Goal: Task Accomplishment & Management: Use online tool/utility

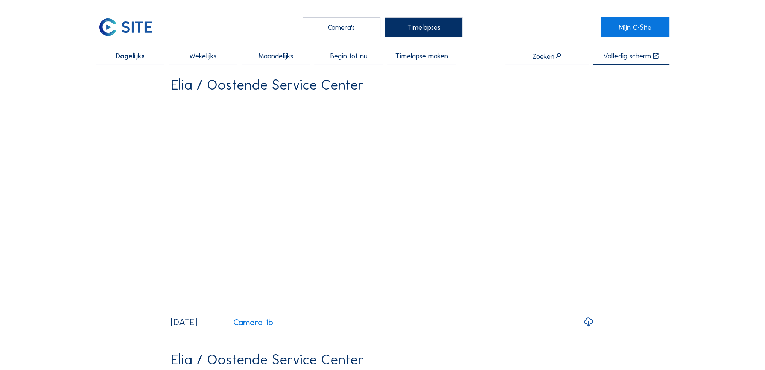
click at [350, 27] on div "Camera's" at bounding box center [342, 27] width 78 height 20
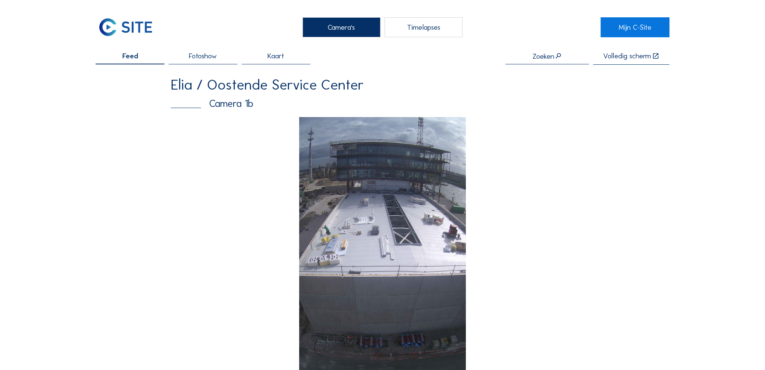
click at [217, 59] on span "Fotoshow" at bounding box center [203, 55] width 28 height 7
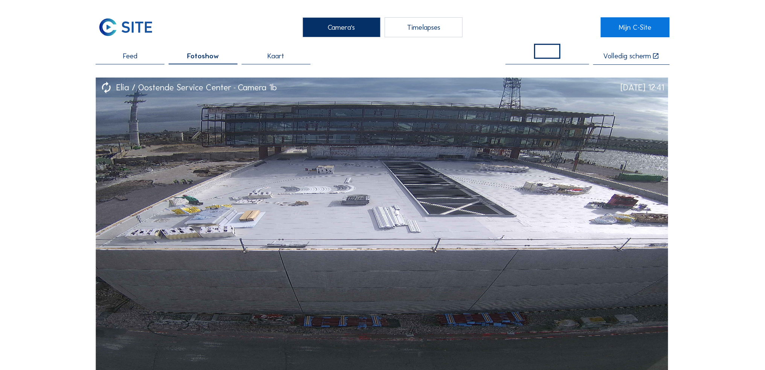
click at [446, 28] on div "Timelapses" at bounding box center [424, 27] width 78 height 20
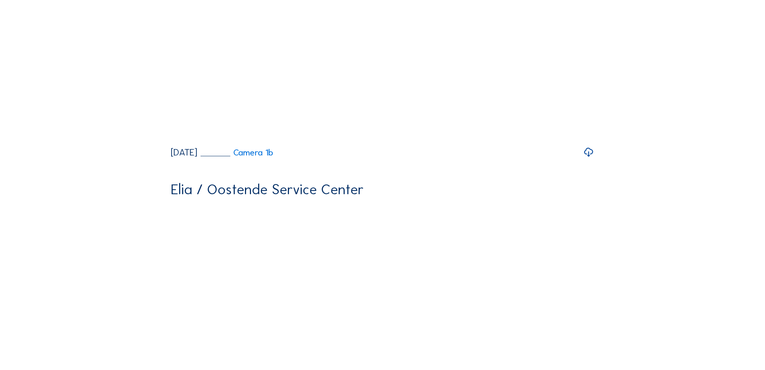
scroll to position [489, 0]
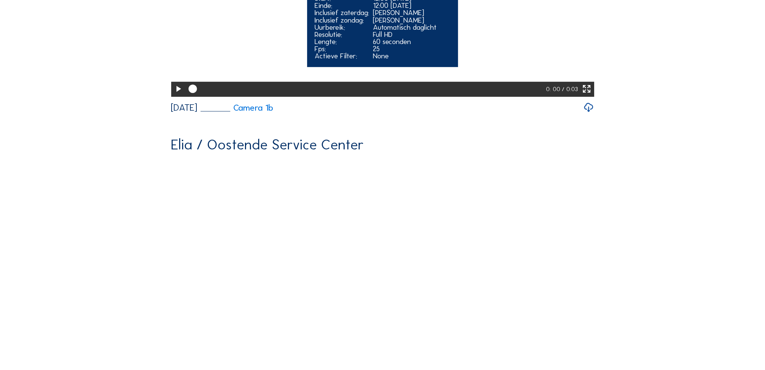
click at [174, 95] on icon at bounding box center [178, 89] width 10 height 12
click at [513, 97] on div at bounding box center [367, 89] width 362 height 15
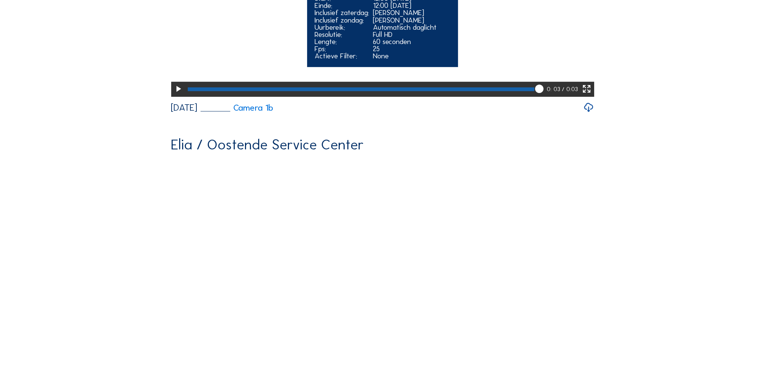
click at [512, 91] on div at bounding box center [361, 89] width 347 height 4
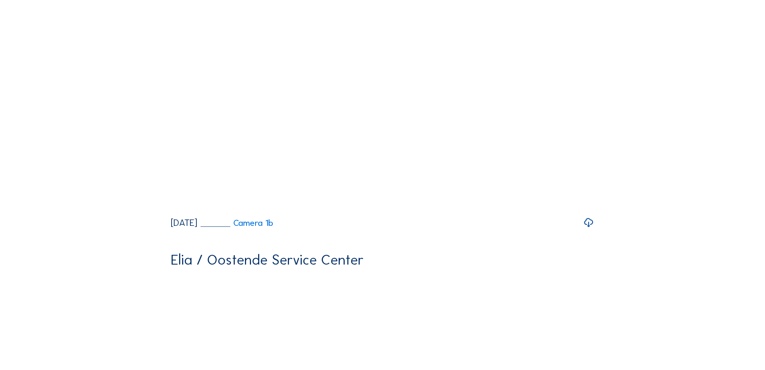
drag, startPoint x: 510, startPoint y: 220, endPoint x: 476, endPoint y: 95, distance: 129.3
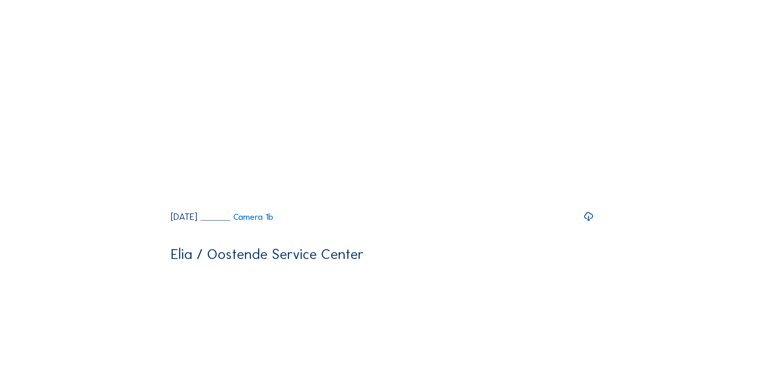
scroll to position [0, 0]
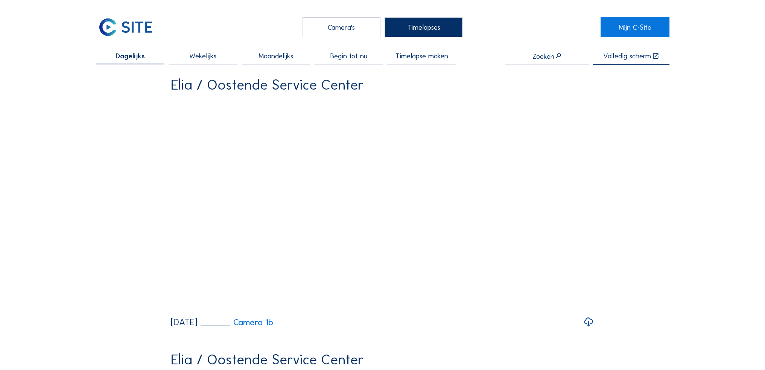
click at [205, 55] on span "Wekelijks" at bounding box center [202, 55] width 27 height 7
click at [346, 26] on div "Camera's" at bounding box center [342, 27] width 78 height 20
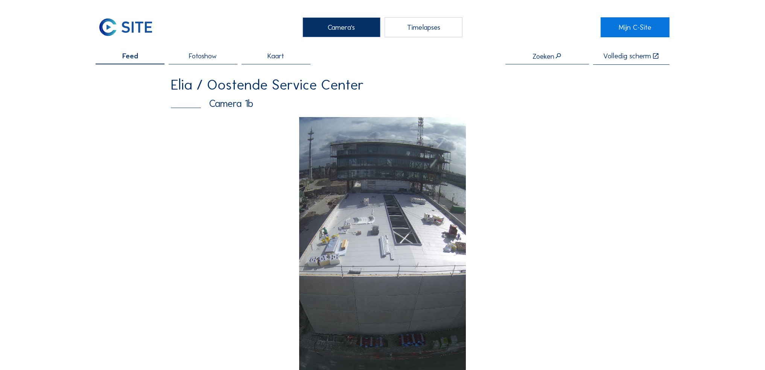
click at [220, 55] on div "Fotoshow" at bounding box center [203, 58] width 69 height 12
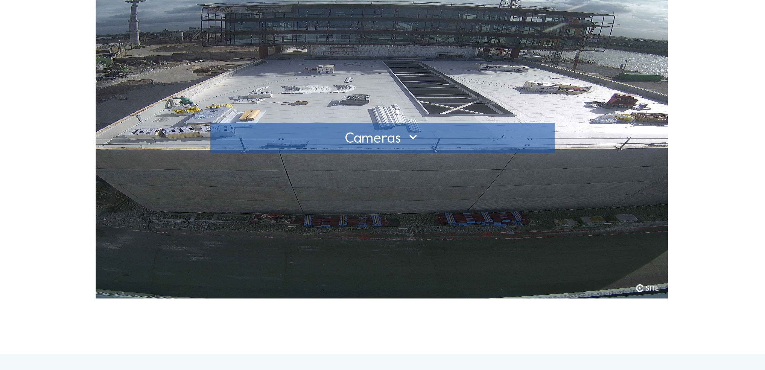
scroll to position [151, 0]
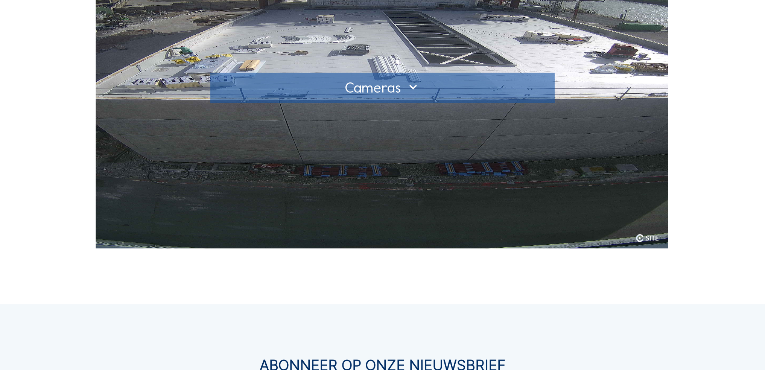
click at [405, 82] on div at bounding box center [382, 88] width 329 height 12
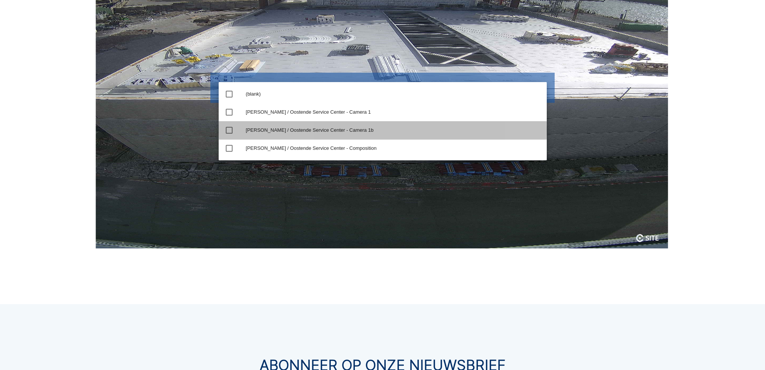
click at [323, 129] on div "[PERSON_NAME] / Oostende Service Center - Camera 1b" at bounding box center [393, 130] width 295 height 6
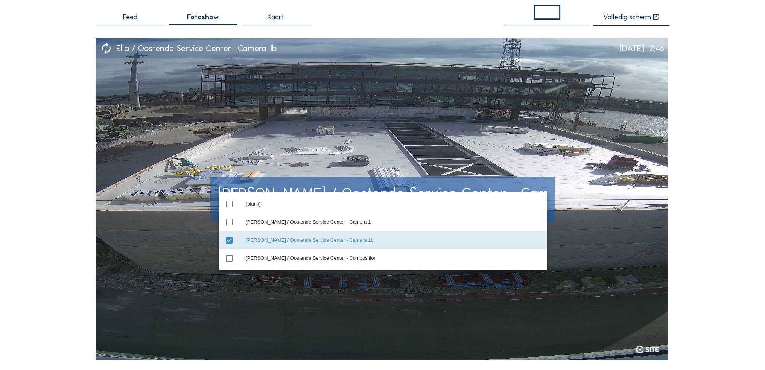
scroll to position [0, 0]
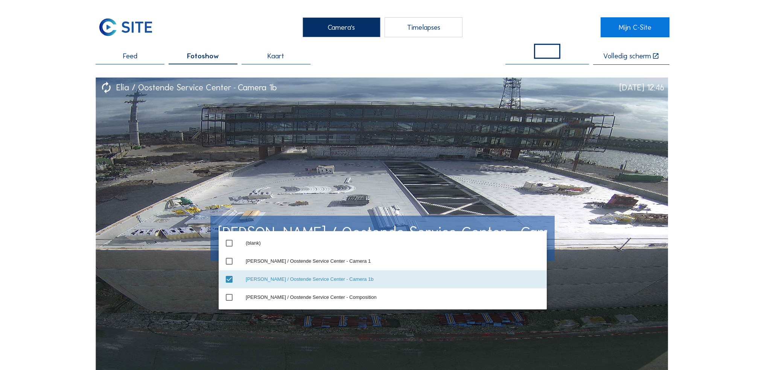
click at [518, 145] on img at bounding box center [382, 238] width 573 height 321
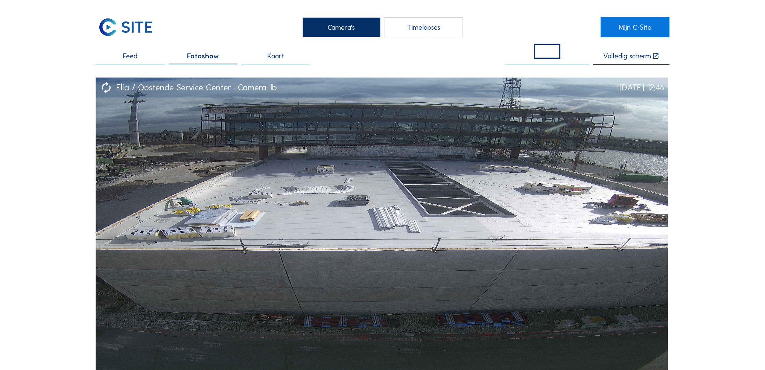
click at [273, 55] on span "Kaart" at bounding box center [276, 55] width 17 height 7
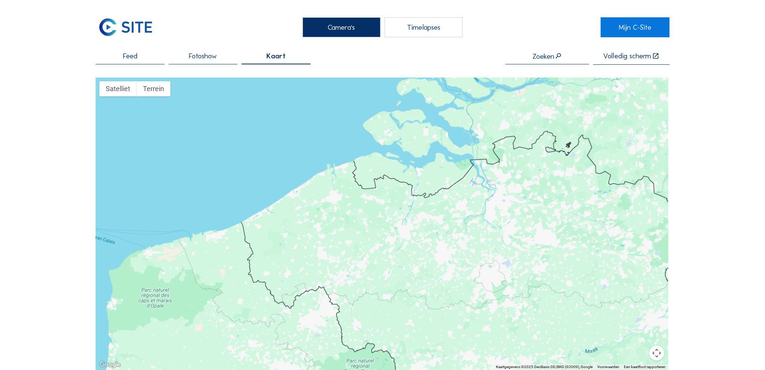
click at [417, 24] on div "Timelapses" at bounding box center [424, 27] width 78 height 20
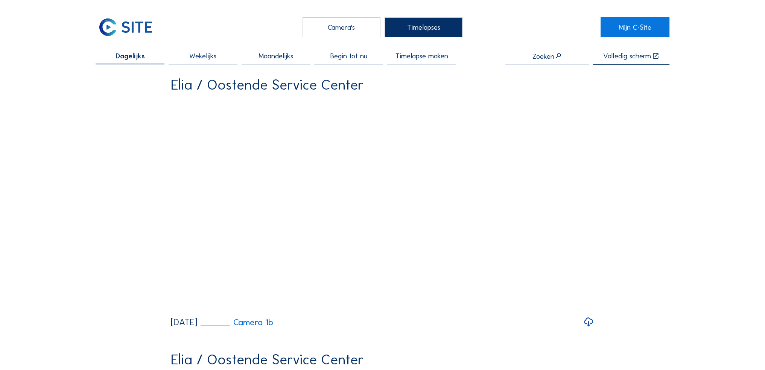
click at [207, 57] on span "Wekelijks" at bounding box center [202, 55] width 27 height 7
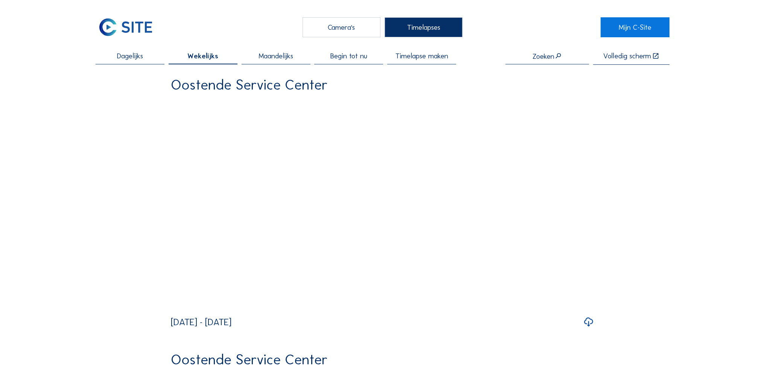
click at [349, 57] on span "Begin tot nu" at bounding box center [348, 55] width 37 height 7
click at [353, 24] on div "Camera's" at bounding box center [342, 27] width 78 height 20
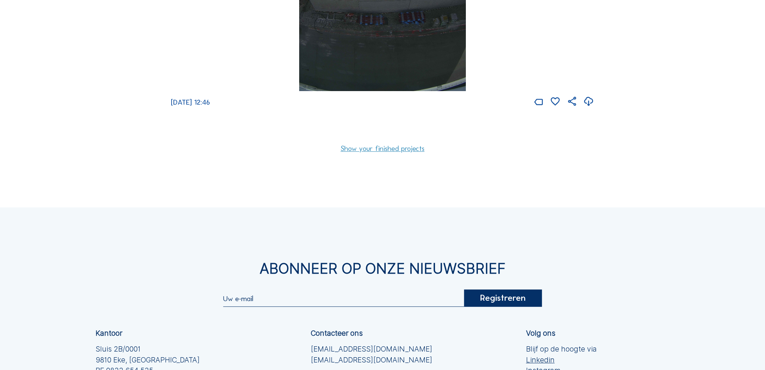
scroll to position [339, 0]
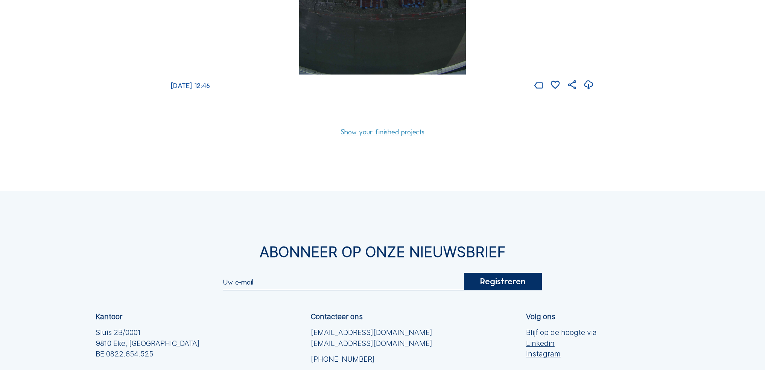
click at [394, 131] on link "Show your finished projects" at bounding box center [383, 131] width 84 height 7
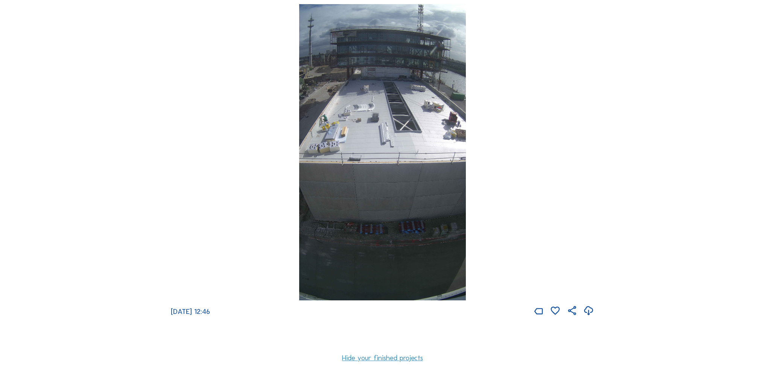
scroll to position [0, 0]
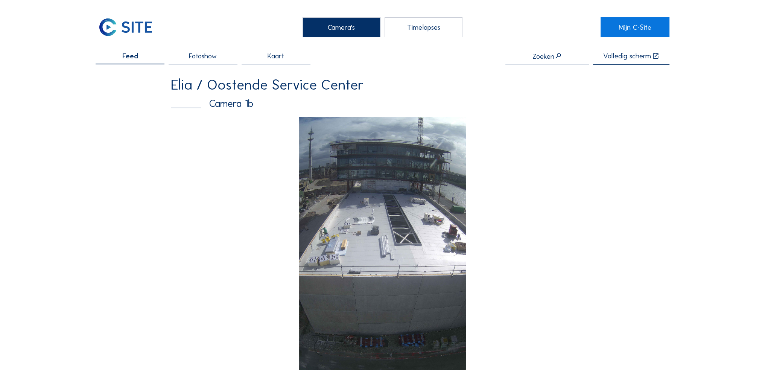
click at [210, 55] on span "Fotoshow" at bounding box center [203, 55] width 28 height 7
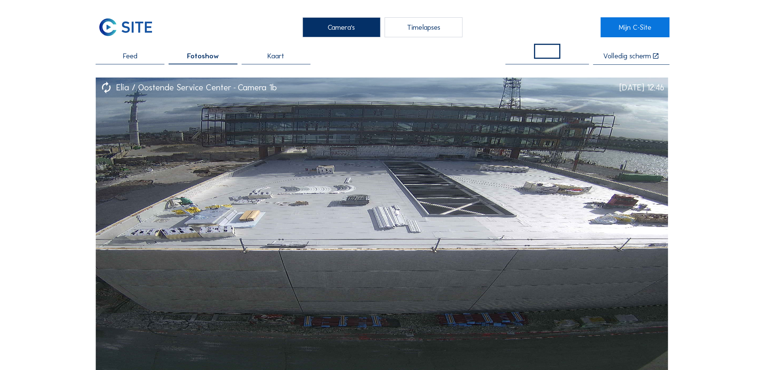
click at [287, 59] on div "Kaart" at bounding box center [276, 58] width 69 height 12
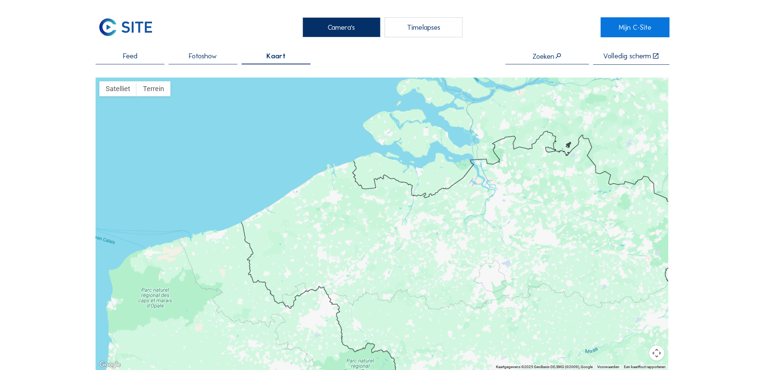
click at [196, 57] on span "Fotoshow" at bounding box center [203, 55] width 28 height 7
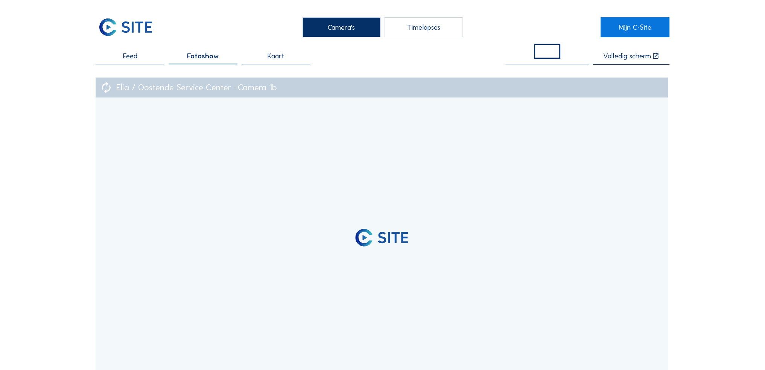
click at [420, 30] on div "Timelapses" at bounding box center [424, 27] width 78 height 20
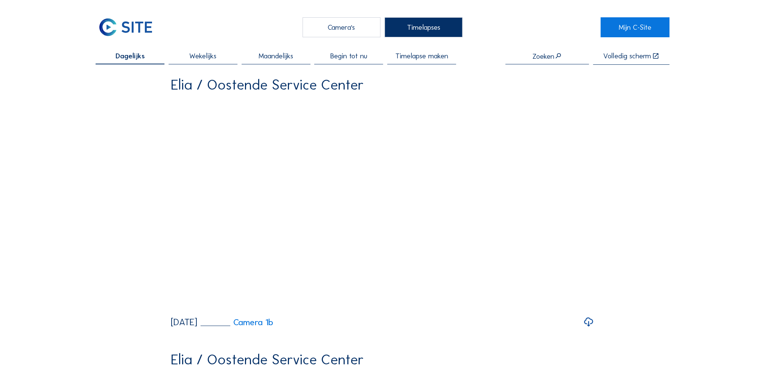
click at [431, 54] on span "Timelapse maken" at bounding box center [422, 55] width 53 height 7
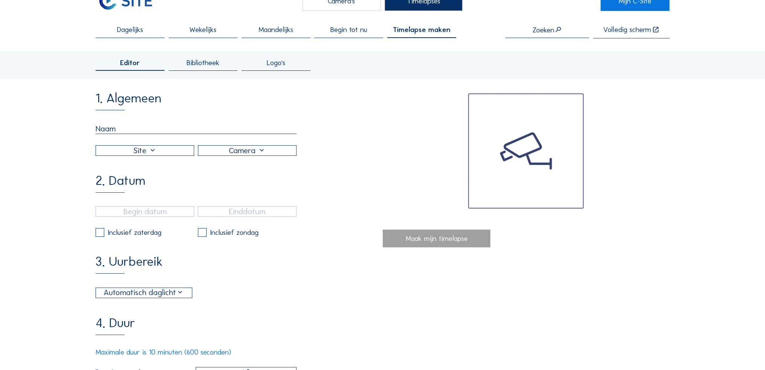
scroll to position [75, 0]
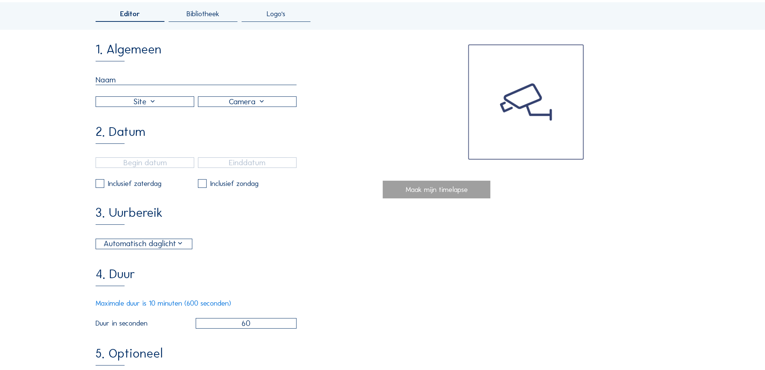
click at [173, 102] on div at bounding box center [145, 102] width 98 height 10
click at [163, 112] on div "Elia / Oostende Service Center" at bounding box center [145, 110] width 85 height 7
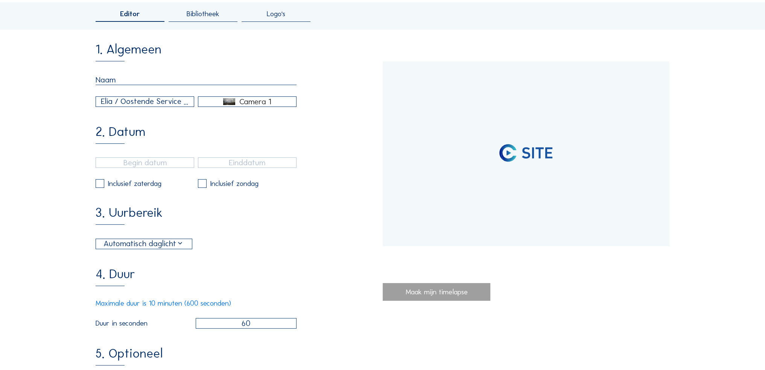
click at [283, 104] on div "Camera 1" at bounding box center [247, 101] width 98 height 7
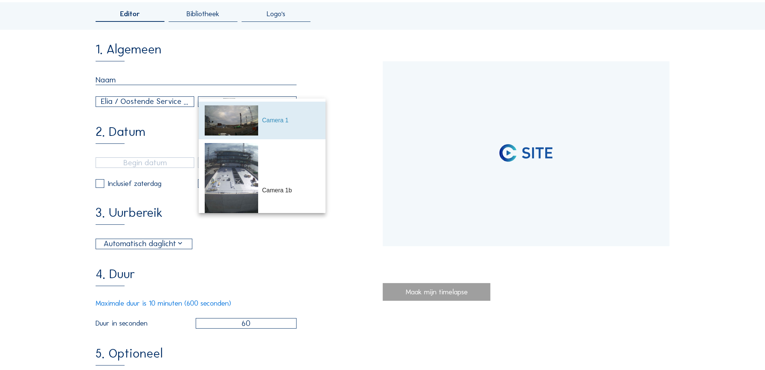
type input "[DATE] 14:45"
type input "[DATE] 10:15"
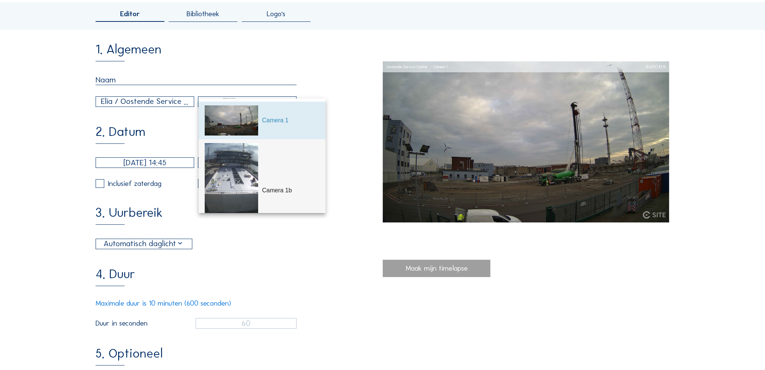
click at [273, 170] on div "Camera 1b" at bounding box center [262, 190] width 115 height 103
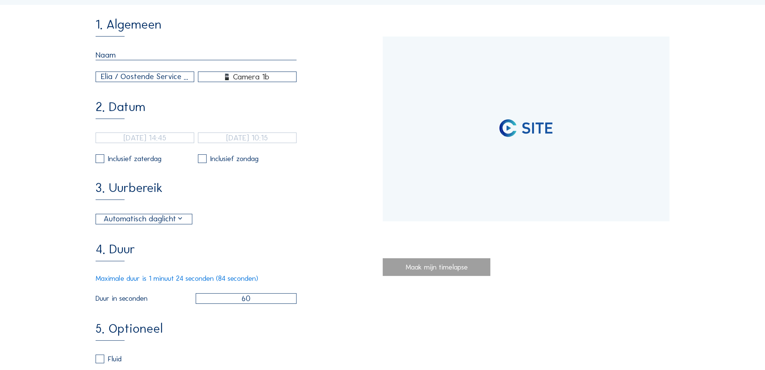
scroll to position [113, 0]
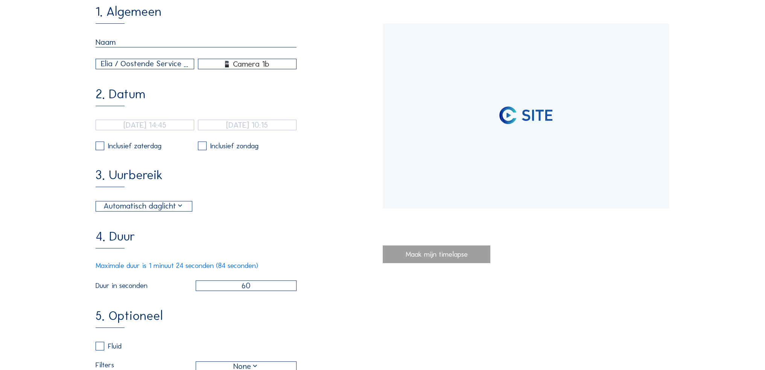
type input "[DATE] 12:29"
type input "[DATE] 12:46"
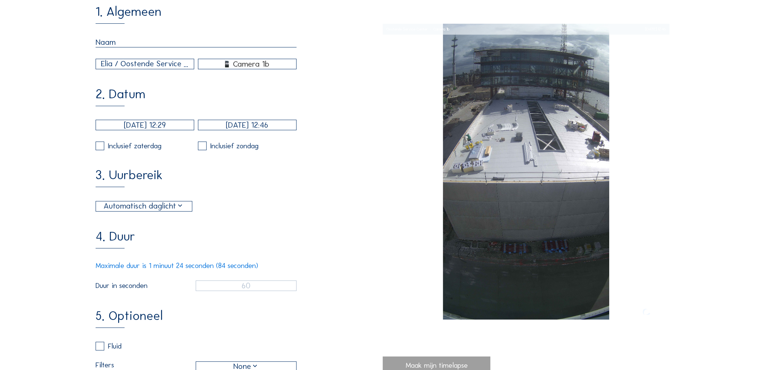
click at [140, 130] on input "[DATE] 12:29" at bounding box center [145, 125] width 99 height 11
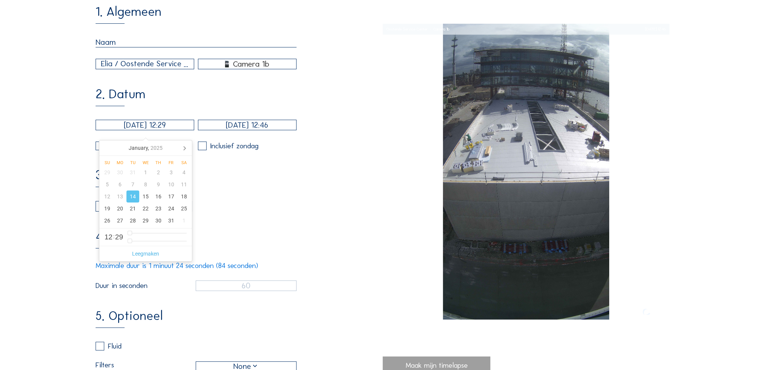
type input "60"
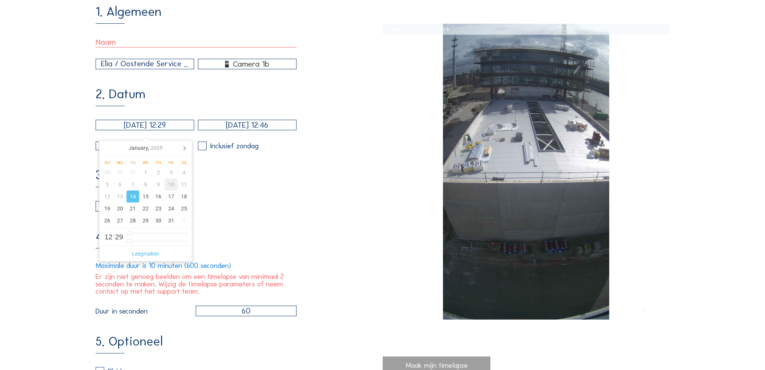
click at [168, 189] on div "10" at bounding box center [171, 184] width 13 height 12
click at [185, 147] on icon at bounding box center [184, 148] width 12 height 12
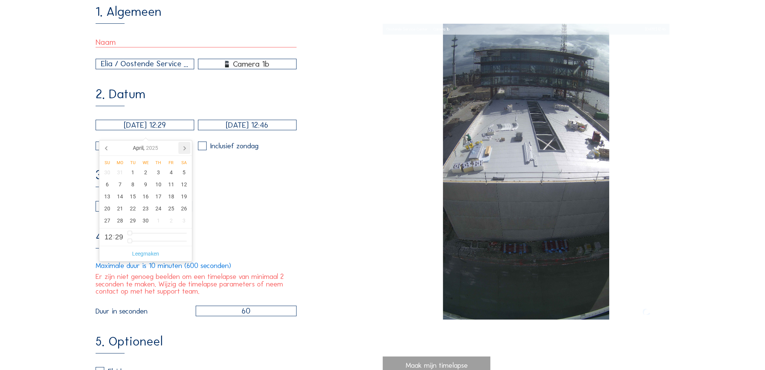
click at [185, 147] on icon at bounding box center [184, 148] width 12 height 12
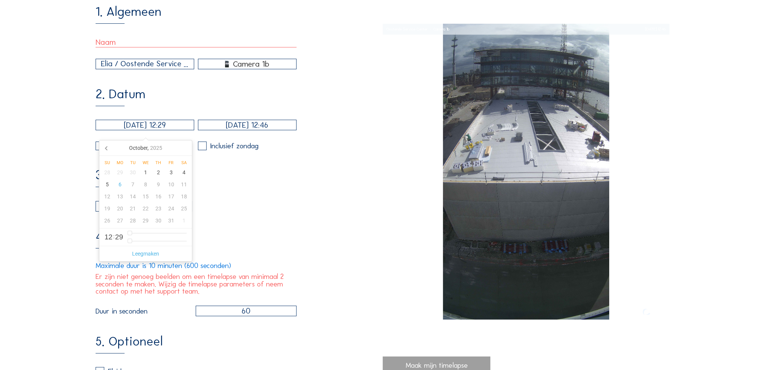
click at [185, 147] on nav "[DATE]" at bounding box center [145, 147] width 93 height 15
click at [173, 171] on div "3" at bounding box center [171, 172] width 13 height 12
type input "[DATE] 12:29"
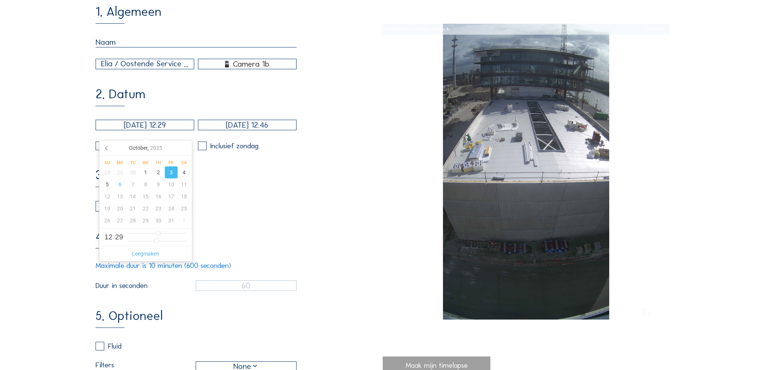
type input "4"
click at [107, 184] on div "5" at bounding box center [107, 184] width 13 height 12
type input "[DATE] 12:29"
type input "2"
click at [122, 184] on div "6" at bounding box center [120, 184] width 13 height 12
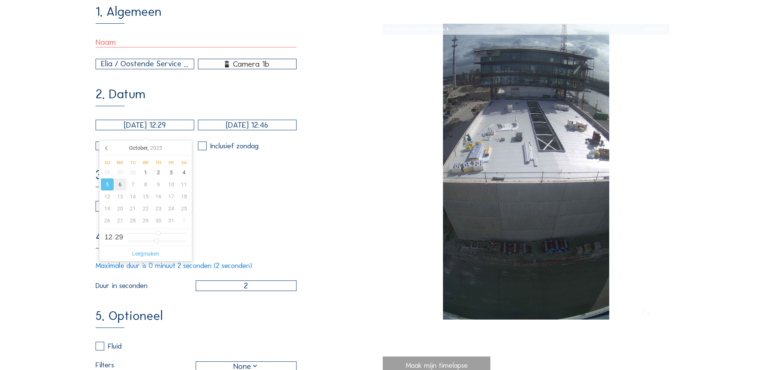
type input "[DATE] 12:29"
type input "0"
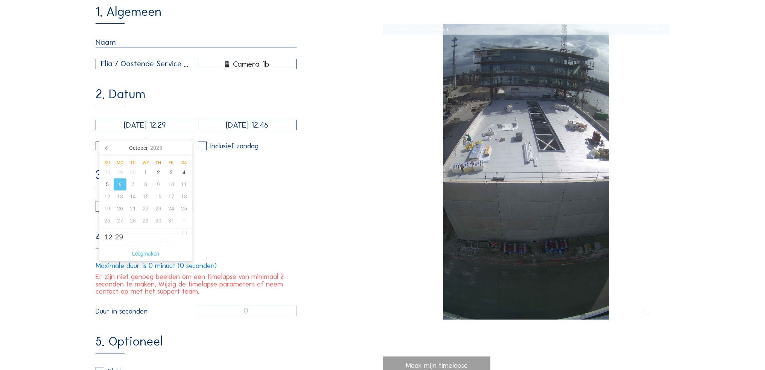
click at [152, 126] on input "[DATE] 12:29" at bounding box center [145, 125] width 99 height 11
click at [170, 173] on div "3" at bounding box center [171, 172] width 13 height 12
type input "[DATE] 12:29"
type input "4"
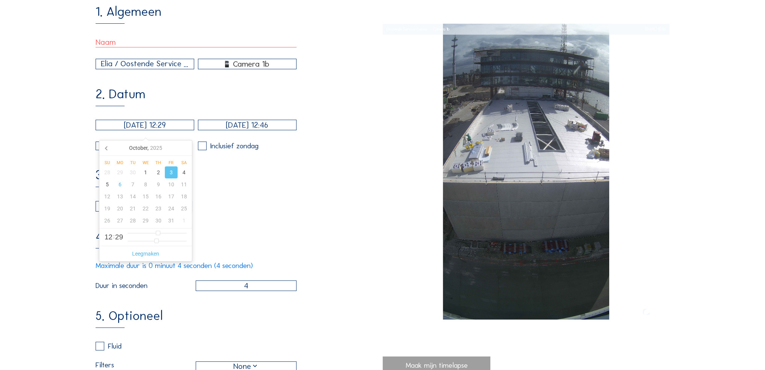
click at [256, 130] on input "[DATE] 12:46" at bounding box center [247, 125] width 99 height 11
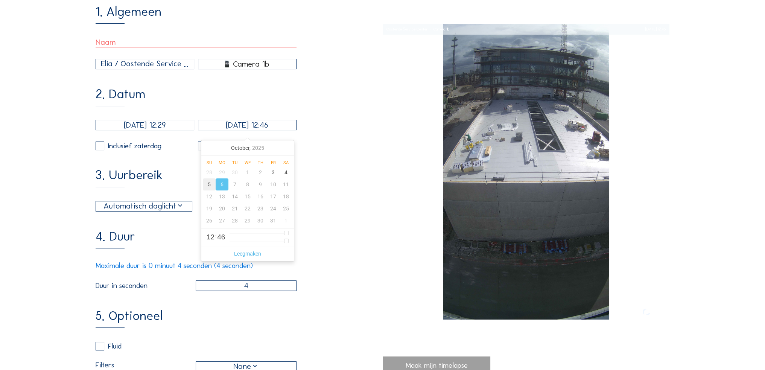
click at [206, 185] on div "5" at bounding box center [209, 184] width 13 height 12
type input "[DATE] 12:46"
type input "1"
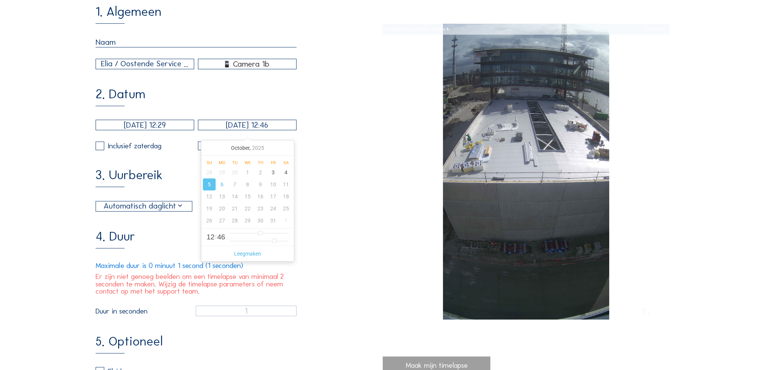
drag, startPoint x: 260, startPoint y: 130, endPoint x: 291, endPoint y: 134, distance: 31.1
click at [291, 130] on input "[DATE] 12:46" at bounding box center [247, 125] width 99 height 11
type input "[DATE] 12:49"
type input "49"
type input "[DATE] 12:50"
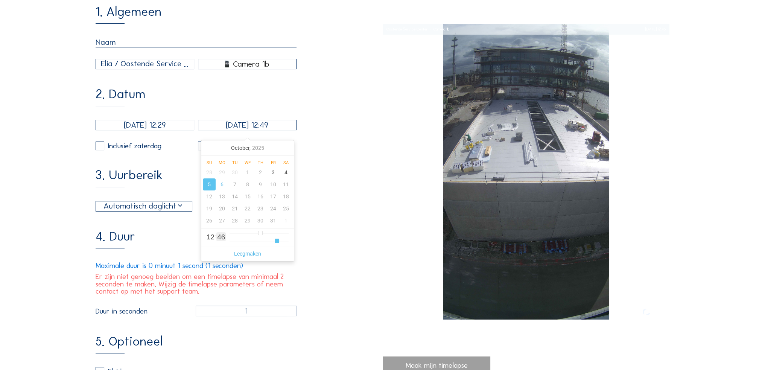
type input "50"
type input "[DATE] 12:51"
type input "51"
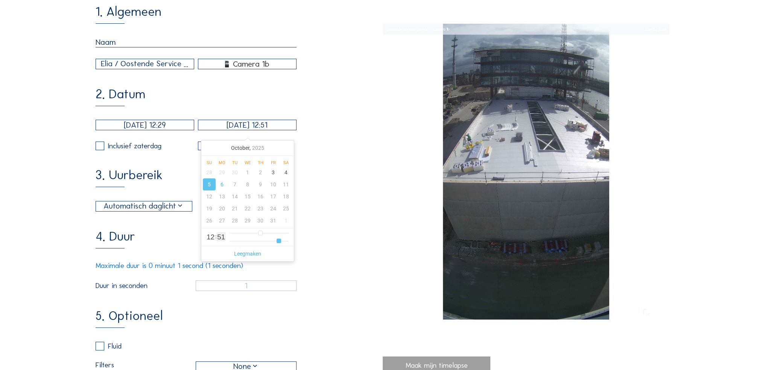
type input "[DATE] 12:52"
type input "52"
type input "[DATE] 12:53"
type input "53"
type input "[DATE] 12:54"
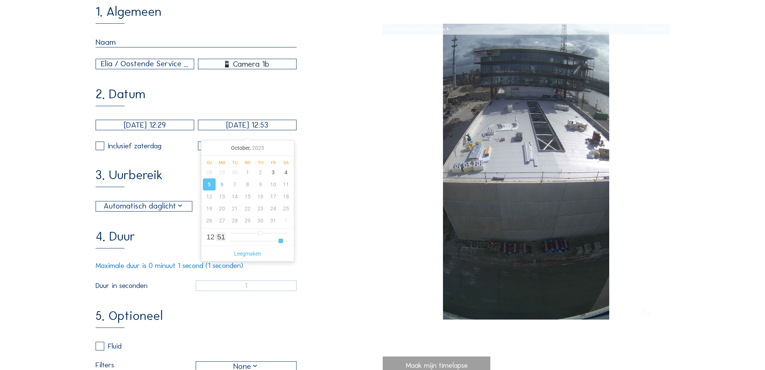
type input "54"
type input "[DATE] 12:55"
type input "55"
type input "[DATE] 12:56"
type input "56"
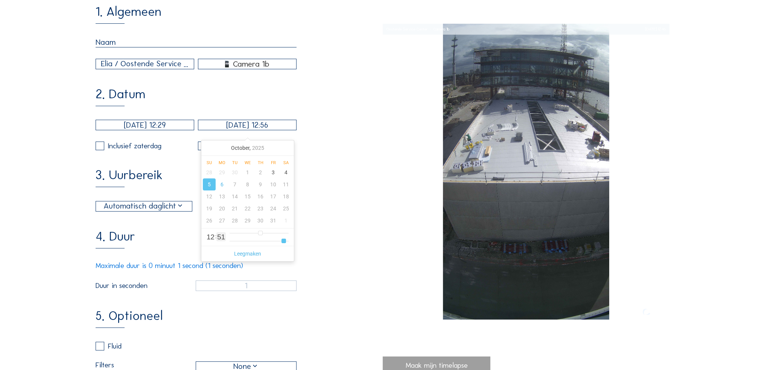
type input "[DATE] 12:57"
type input "57"
type input "[DATE] 12:58"
type input "58"
type input "[DATE] 12:57"
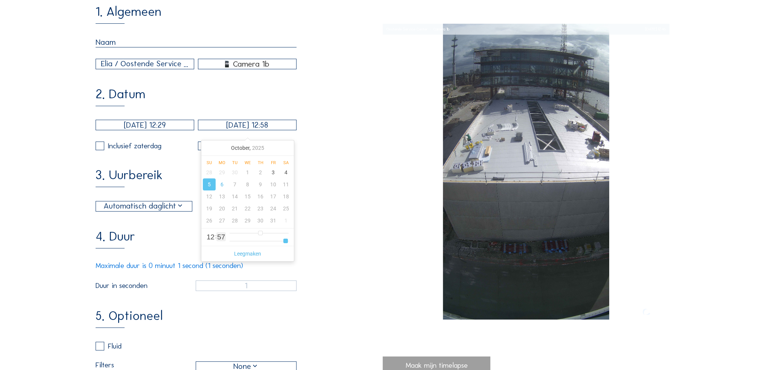
type input "57"
type input "[DATE] 12:56"
type input "56"
type input "[DATE] 12:54"
type input "54"
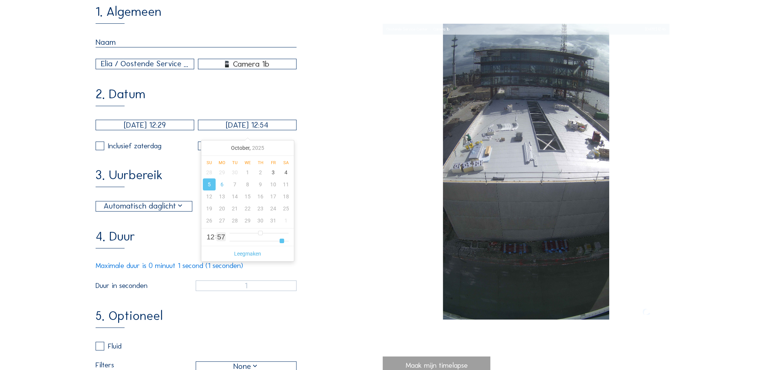
type input "[DATE] 12:53"
type input "53"
type input "[DATE] 12:52"
type input "52"
type input "[DATE] 12:51"
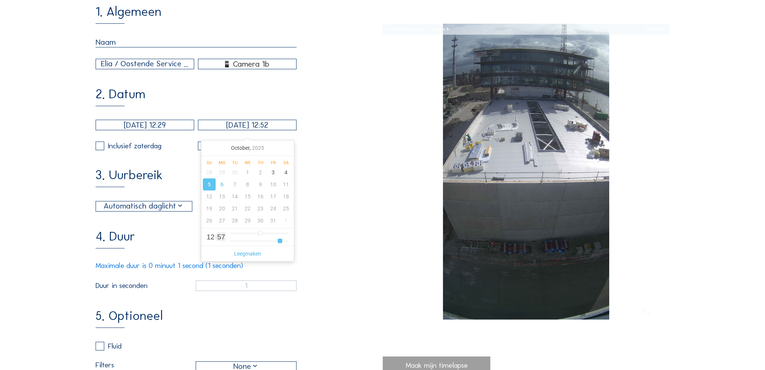
type input "51"
type input "[DATE] 12:50"
type input "50"
type input "[DATE] 12:49"
type input "49"
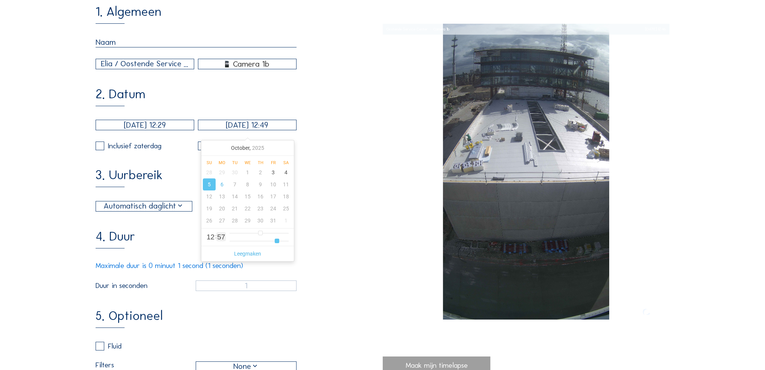
type input "[DATE] 12:47"
type input "47"
type input "[DATE] 12:46"
type input "46"
type input "[DATE] 12:45"
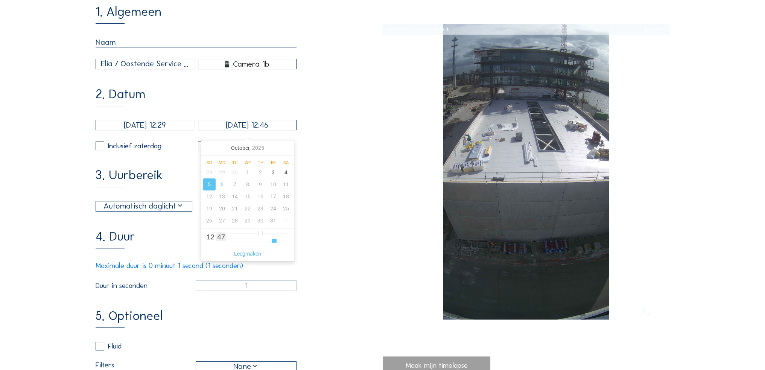
type input "45"
type input "[DATE] 12:44"
type input "44"
type input "[DATE] 12:43"
type input "43"
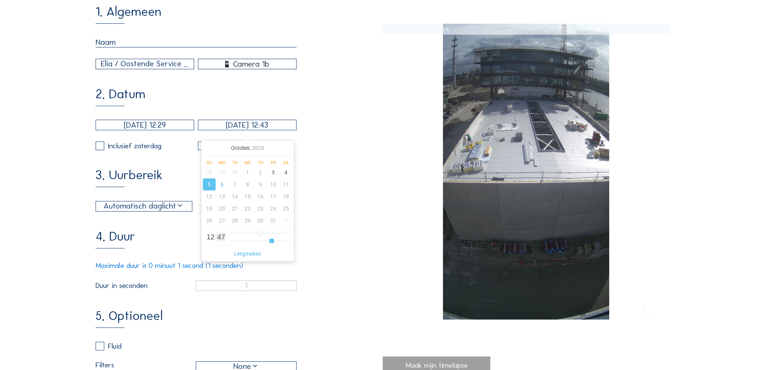
type input "[DATE] 12:42"
type input "42"
type input "[DATE] 12:41"
type input "41"
type input "[DATE] 12:40"
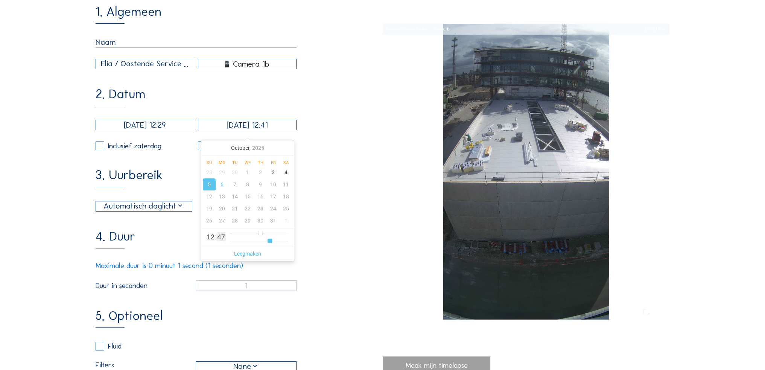
type input "40"
type input "[DATE] 12:39"
type input "39"
type input "[DATE] 12:38"
type input "38"
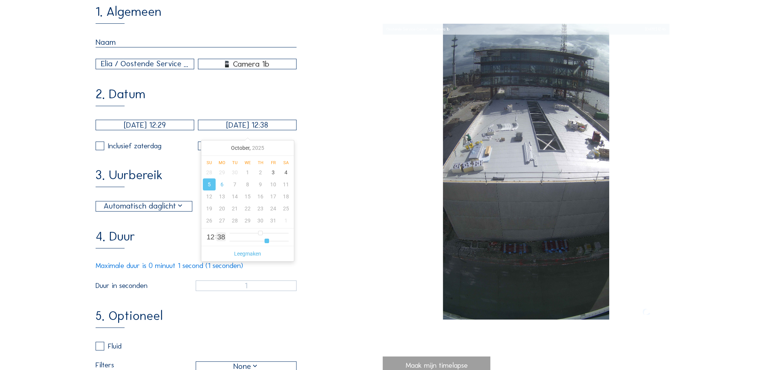
type input "[DATE] 12:37"
type input "37"
type input "[DATE] 12:36"
type input "36"
type input "[DATE] 12:35"
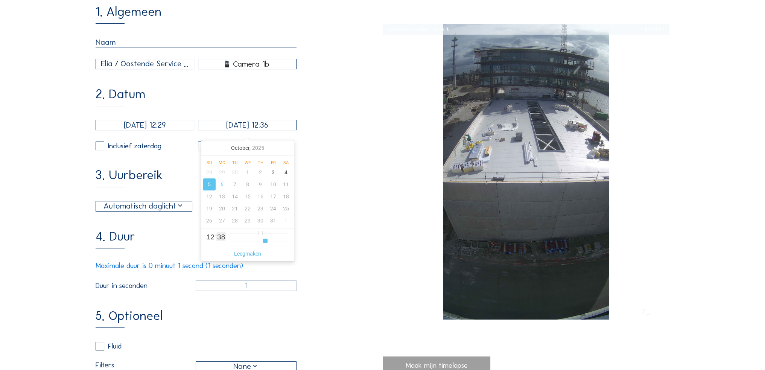
type input "35"
type input "[DATE] 12:34"
type input "34"
type input "[DATE] 12:33"
type input "33"
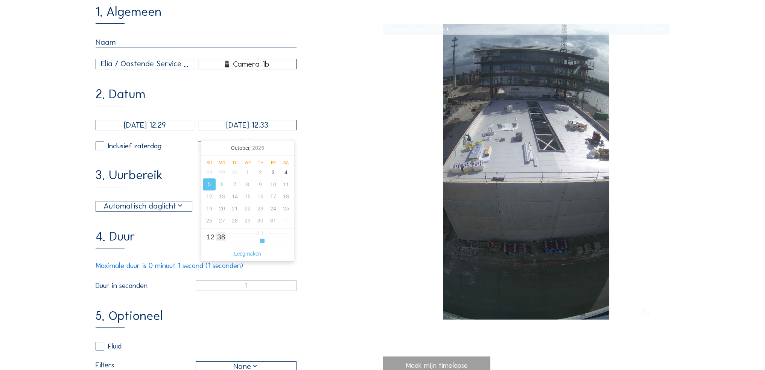
type input "[DATE] 12:32"
type input "32"
type input "[DATE] 12:31"
type input "31"
type input "[DATE] 12:30"
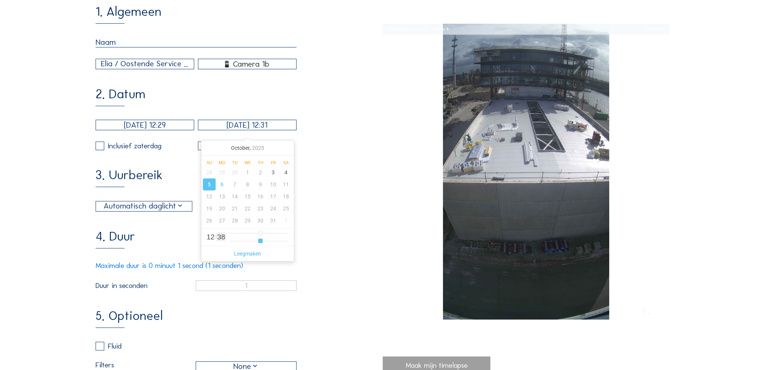
type input "30"
type input "[DATE] 12:29"
type input "29"
type input "[DATE] 12:28"
type input "28"
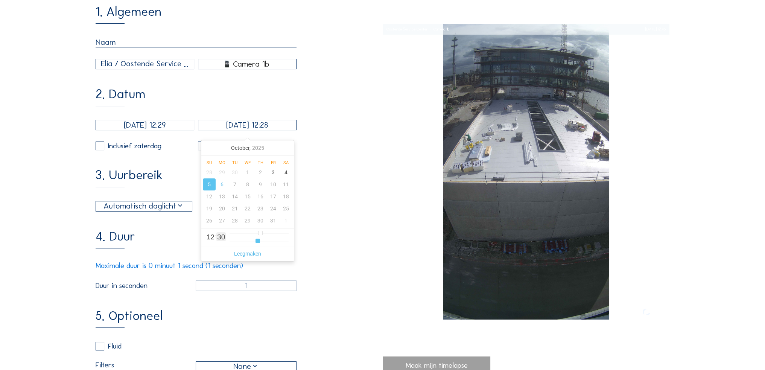
type input "[DATE] 12:27"
type input "27"
type input "[DATE] 12:26"
type input "26"
type input "[DATE] 12:25"
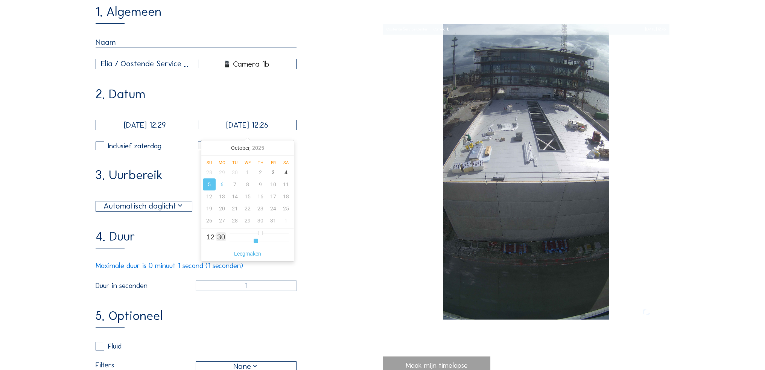
type input "25"
type input "[DATE] 12:24"
type input "24"
type input "[DATE] 12:23"
type input "23"
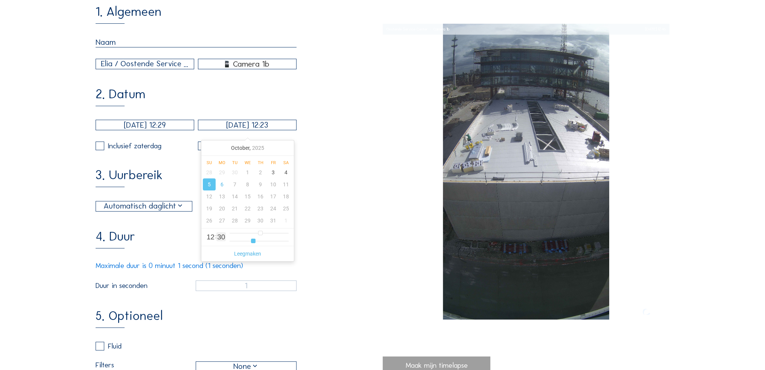
type input "[DATE] 12:22"
type input "22"
type input "[DATE] 12:21"
type input "21"
type input "[DATE] 12:20"
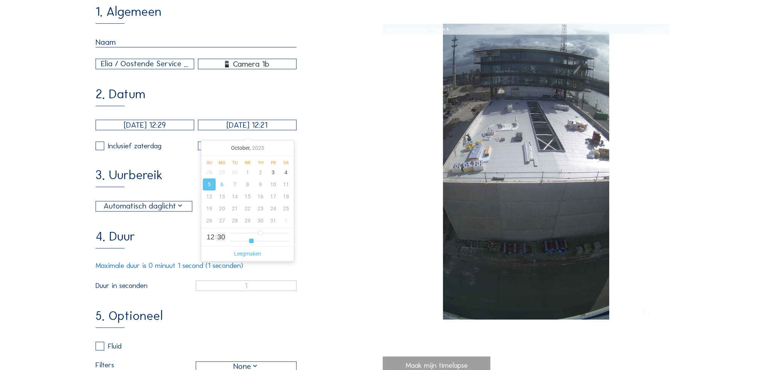
type input "20"
type input "[DATE] 12:19"
type input "19"
type input "[DATE] 12:15"
type input "15"
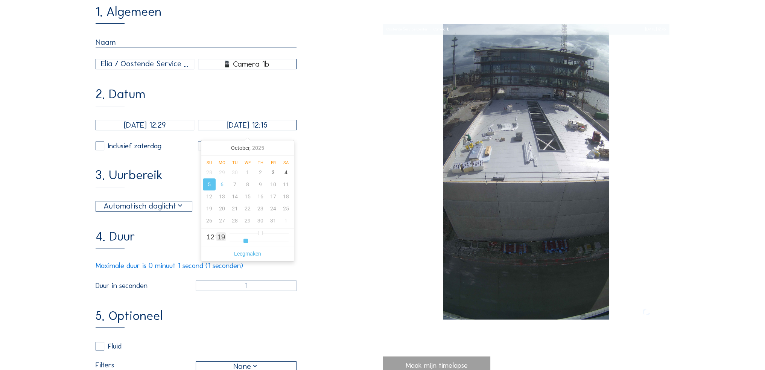
type input "[DATE] 12:14"
type input "14"
type input "[DATE] 12:13"
type input "13"
type input "[DATE] 12:12"
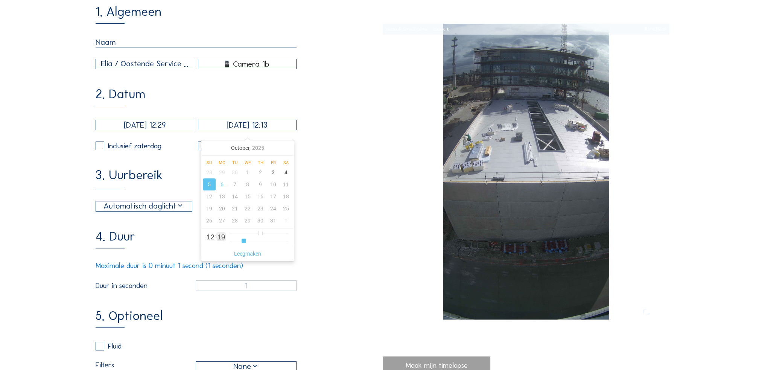
type input "12"
type input "[DATE] 12:11"
type input "11"
type input "[DATE] 12:09"
type input "9"
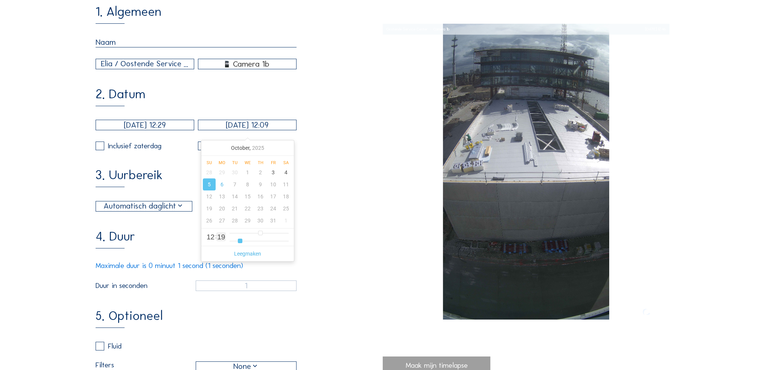
type input "[DATE] 12:08"
type input "8"
type input "[DATE] 12:07"
type input "7"
type input "[DATE] 12:06"
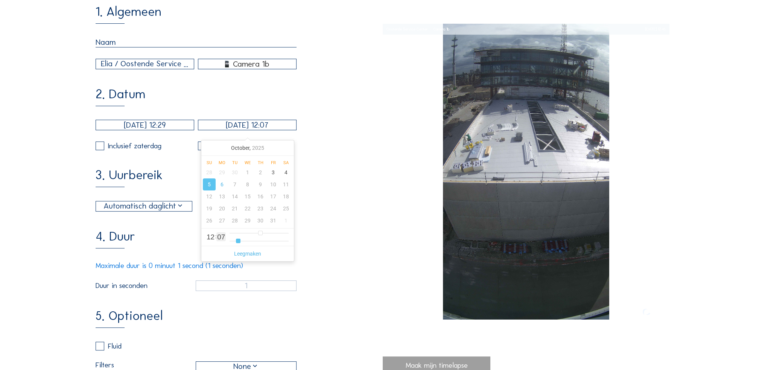
type input "6"
type input "[DATE] 12:05"
type input "5"
type input "[DATE] 12:04"
type input "4"
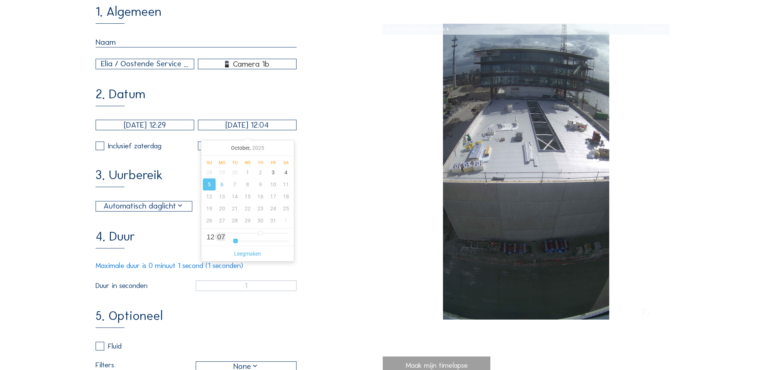
type input "[DATE] 12:03"
type input "3"
type input "[DATE] 12:02"
type input "2"
type input "[DATE] 12:00"
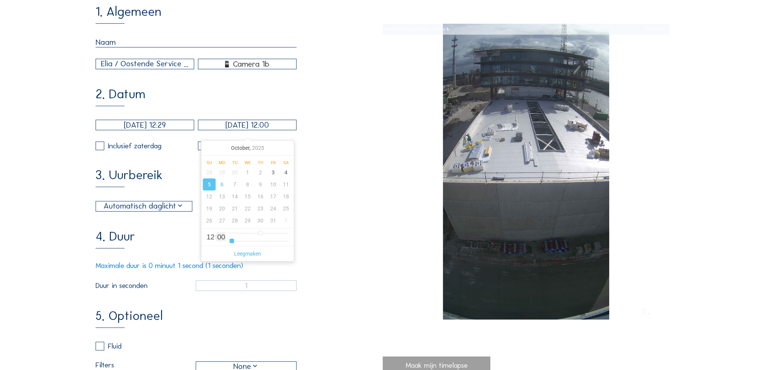
drag, startPoint x: 277, startPoint y: 239, endPoint x: 226, endPoint y: 242, distance: 51.3
type input "0"
click at [230, 242] on input "range" at bounding box center [259, 241] width 59 height 6
type input "[DATE] 11:00"
type input "11"
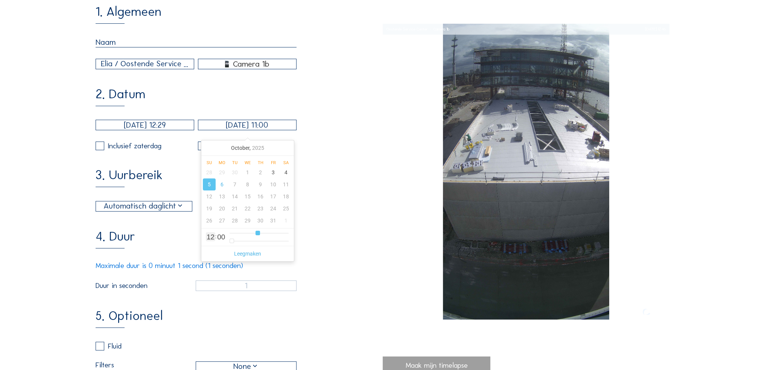
type input "[DATE] 12:00"
type input "12"
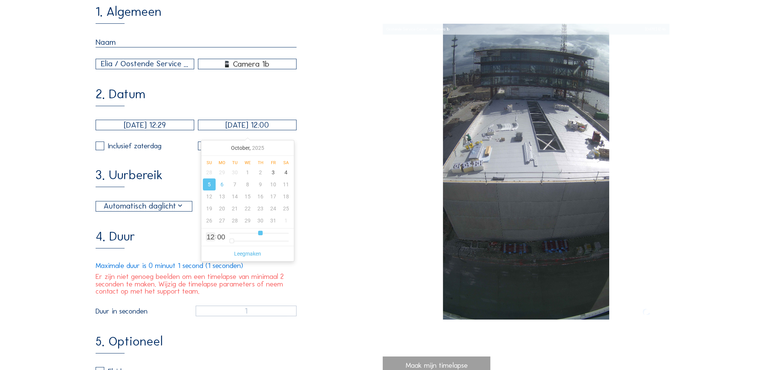
type input "[DATE] 13:00"
type input "13"
type input "[DATE] 14:00"
type input "14"
type input "[DATE] 15:00"
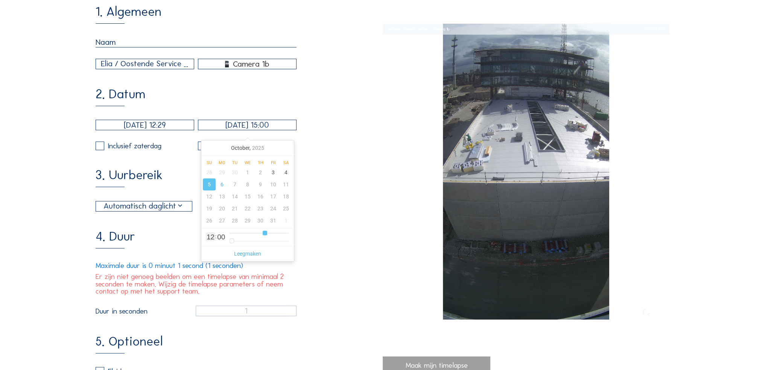
type input "15"
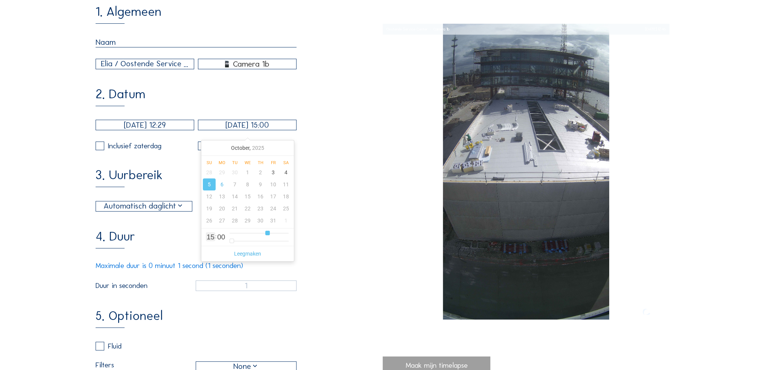
type input "[DATE] 16:00"
type input "16"
type input "[DATE] 17:00"
type input "17"
type input "[DATE] 18:00"
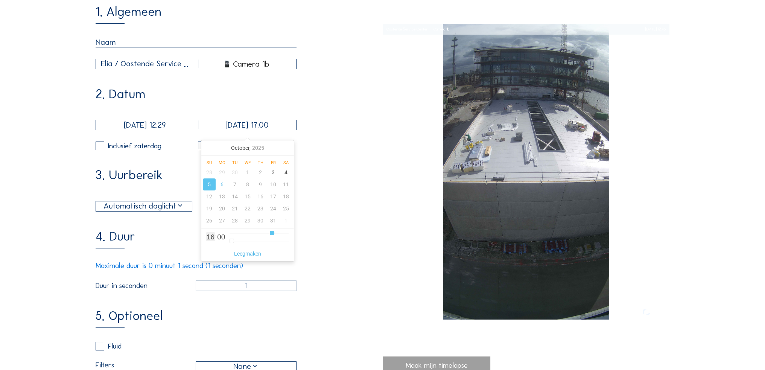
type input "18"
type input "[DATE] 19:00"
type input "19"
type input "[DATE] 20:00"
drag, startPoint x: 260, startPoint y: 233, endPoint x: 279, endPoint y: 237, distance: 20.0
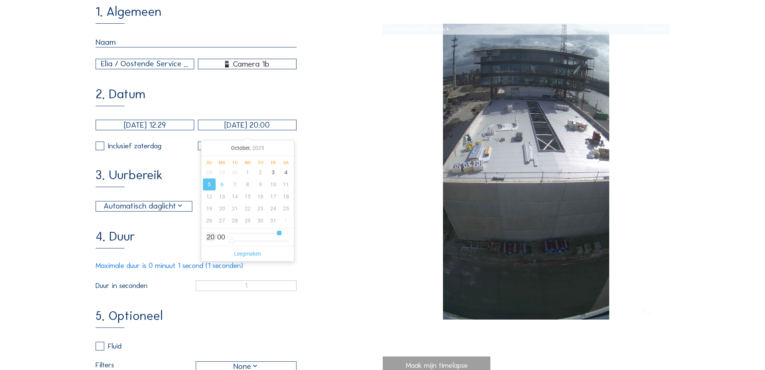
type input "20"
click at [279, 236] on input "range" at bounding box center [259, 233] width 59 height 6
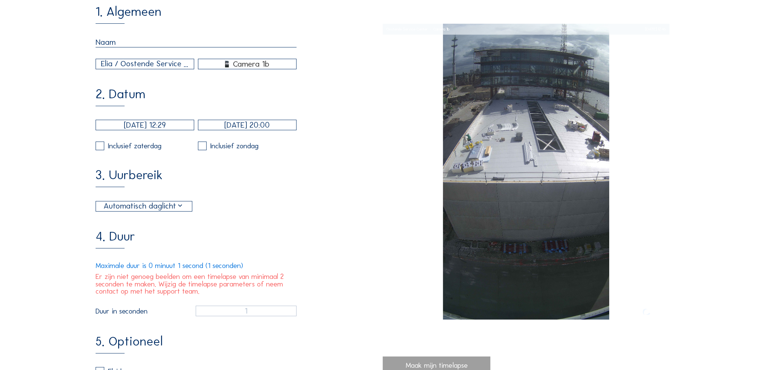
click at [364, 210] on div "3. Uurbereik Automatisch daglicht 06:00 Van 18:00 Tot" at bounding box center [239, 190] width 287 height 43
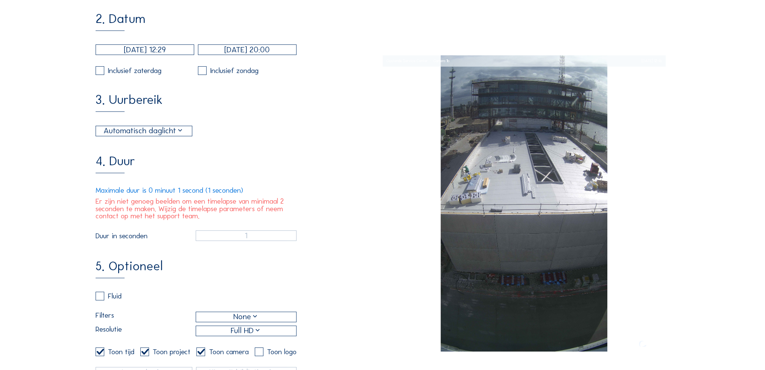
scroll to position [0, 0]
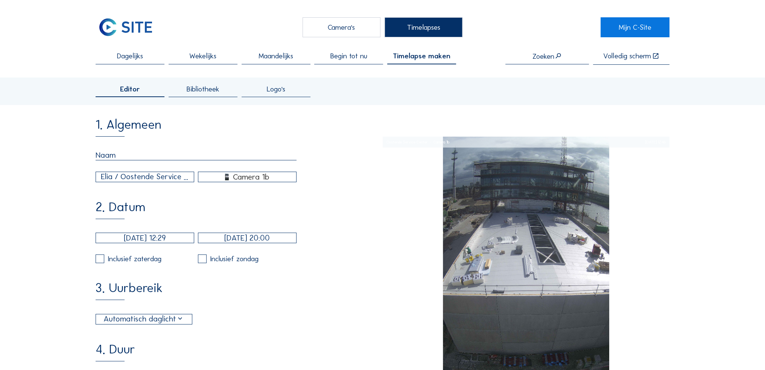
click at [189, 90] on span "Bibliotheek" at bounding box center [203, 88] width 33 height 7
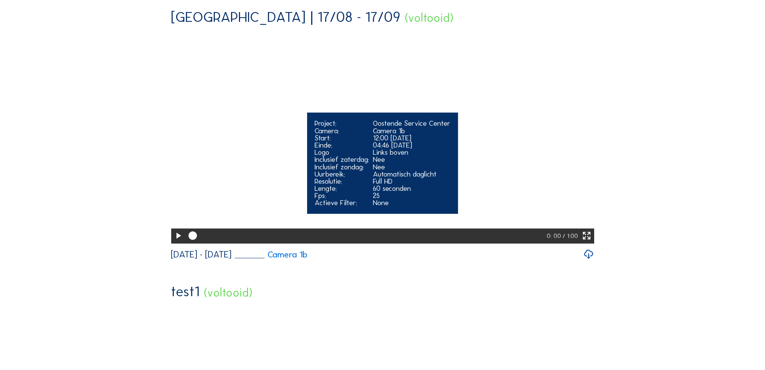
scroll to position [188, 0]
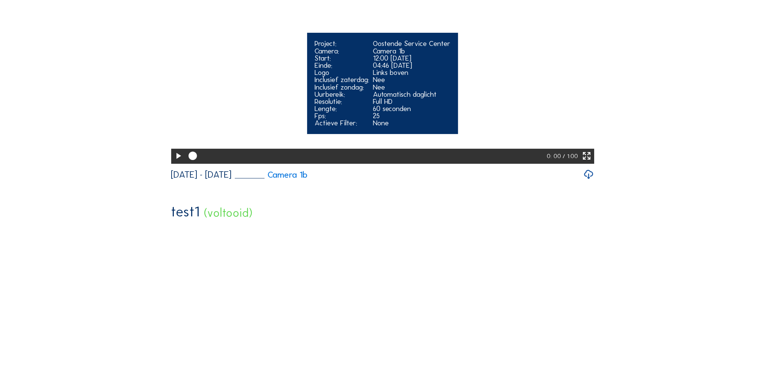
click at [175, 162] on icon at bounding box center [178, 156] width 10 height 12
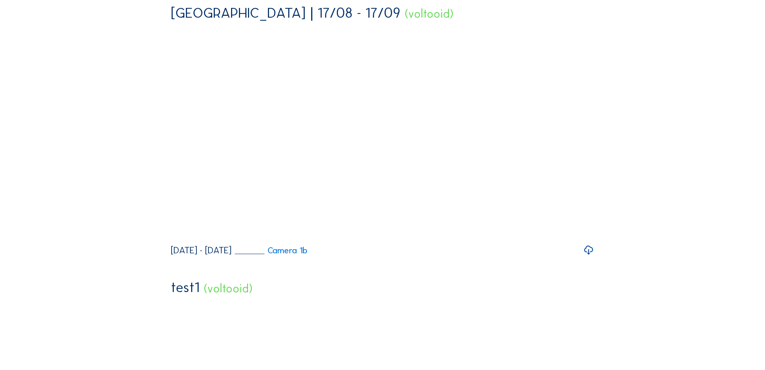
scroll to position [0, 0]
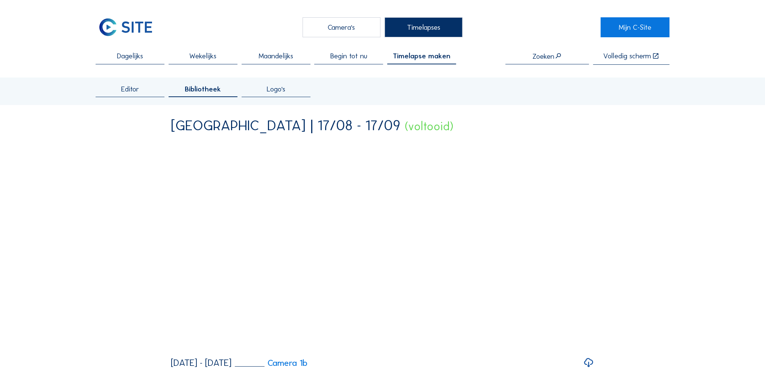
drag, startPoint x: 585, startPoint y: 290, endPoint x: 516, endPoint y: 176, distance: 133.2
